Goal: Use online tool/utility: Utilize a website feature to perform a specific function

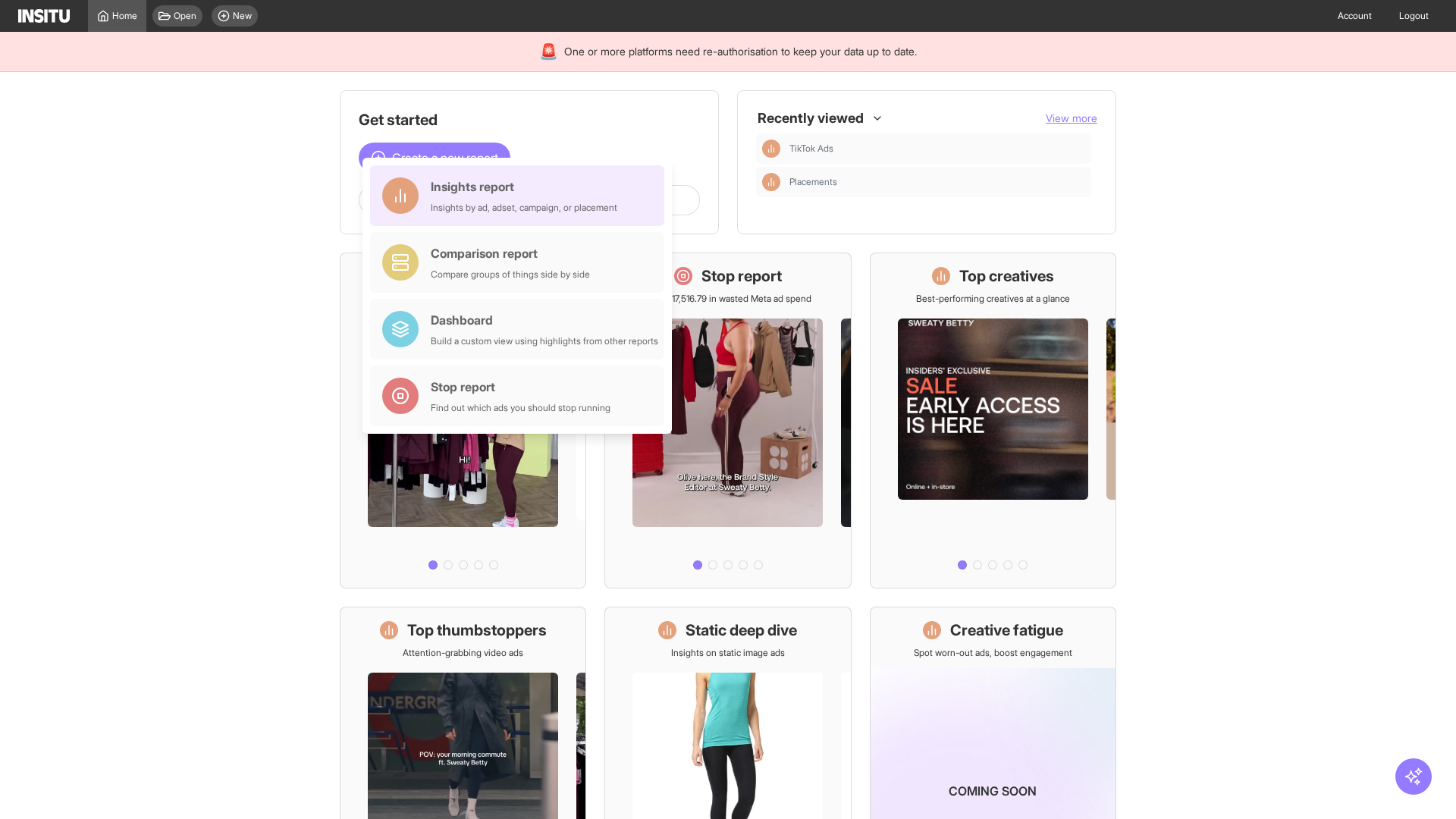
click at [521, 195] on div "Insights report Insights by ad, adset, campaign, or placement" at bounding box center [524, 195] width 187 height 37
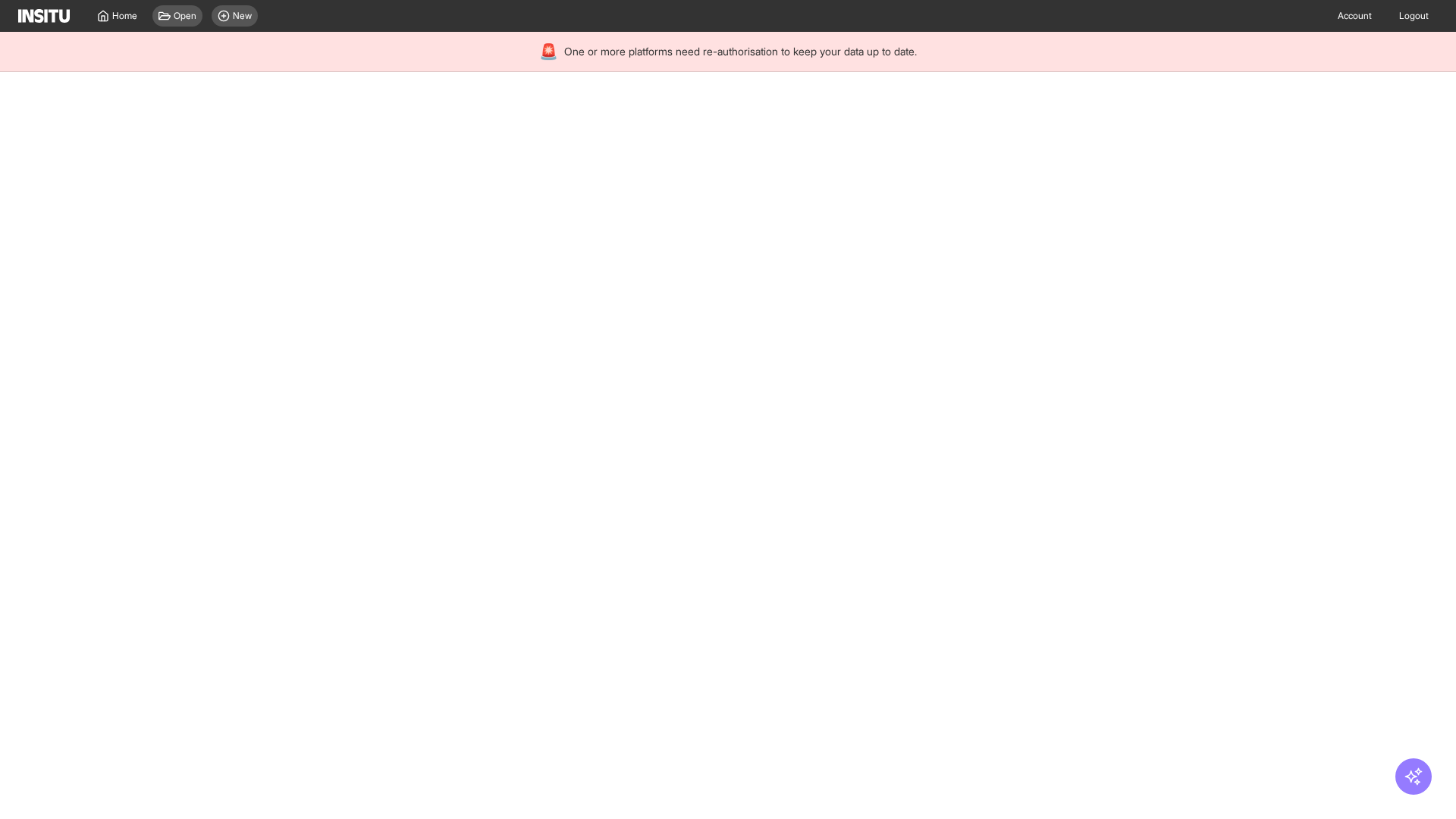
select select "**"
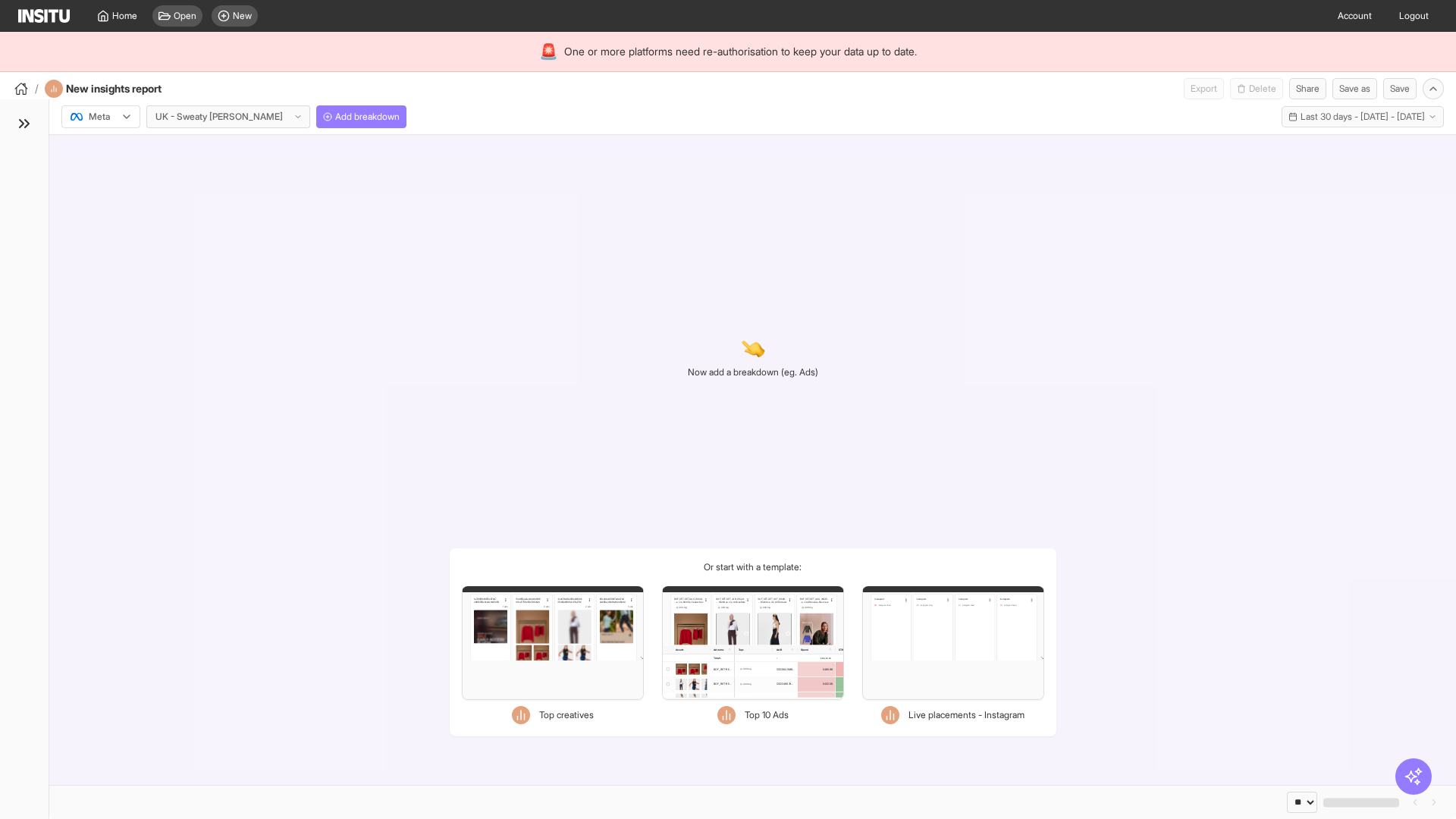
click at [101, 117] on div at bounding box center [90, 117] width 42 height 15
click at [100, 149] on span "Meta" at bounding box center [100, 149] width 21 height 13
click at [335, 117] on span "Add breakdown" at bounding box center [367, 116] width 64 height 12
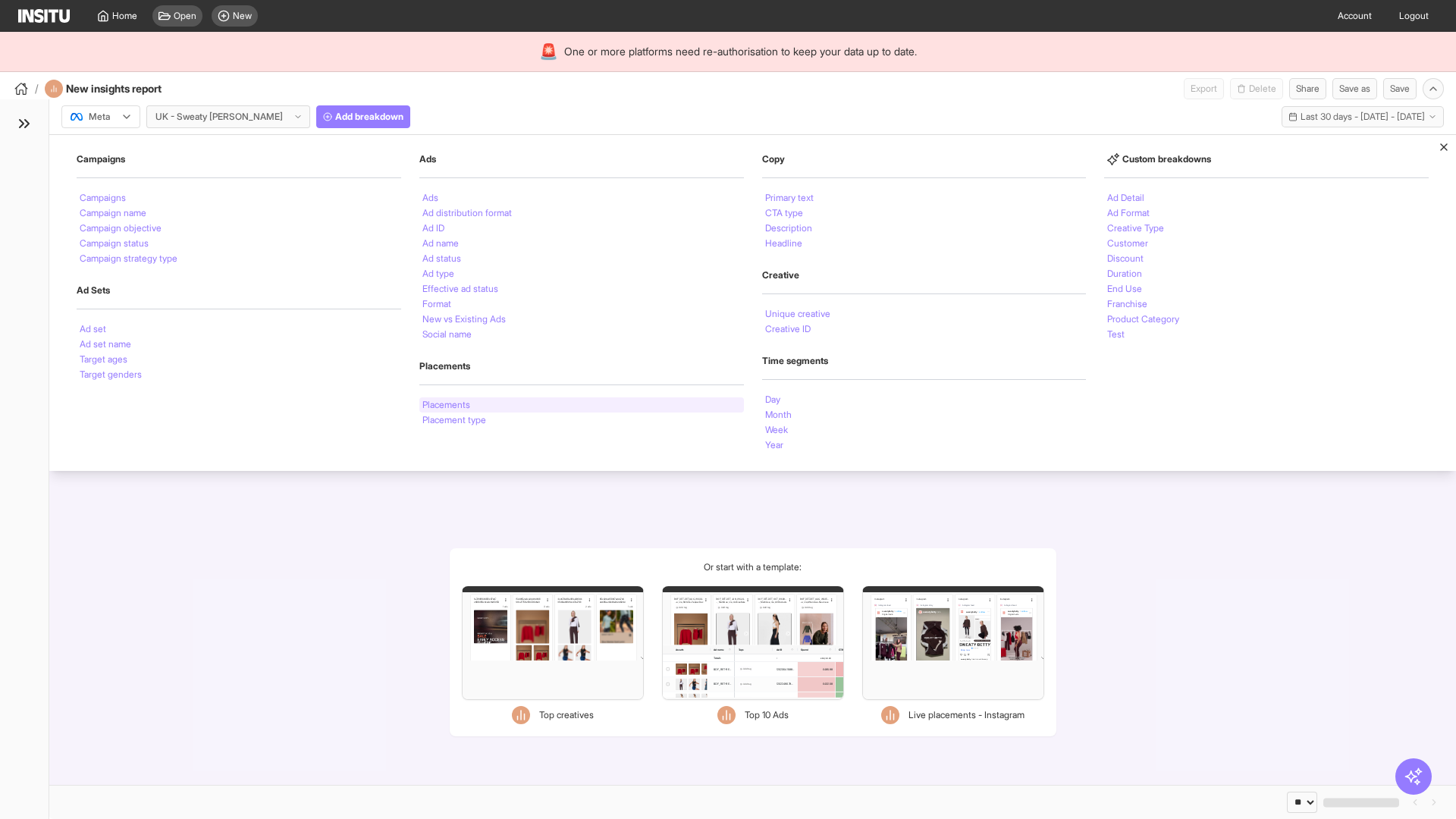
click at [447, 405] on li "Placements" at bounding box center [446, 405] width 48 height 9
